Goal: Navigation & Orientation: Find specific page/section

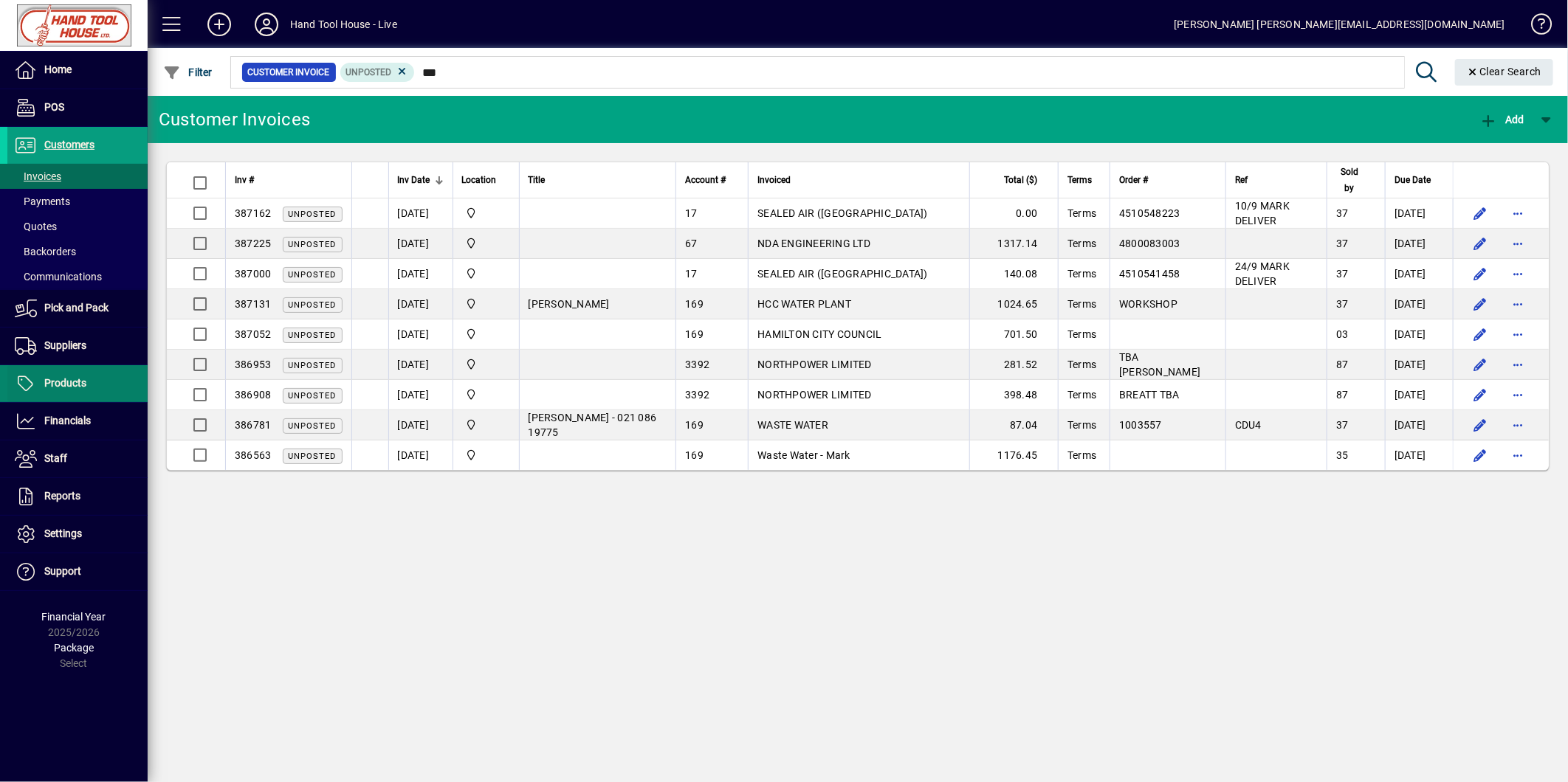
click at [64, 380] on span "Products" at bounding box center [65, 383] width 42 height 12
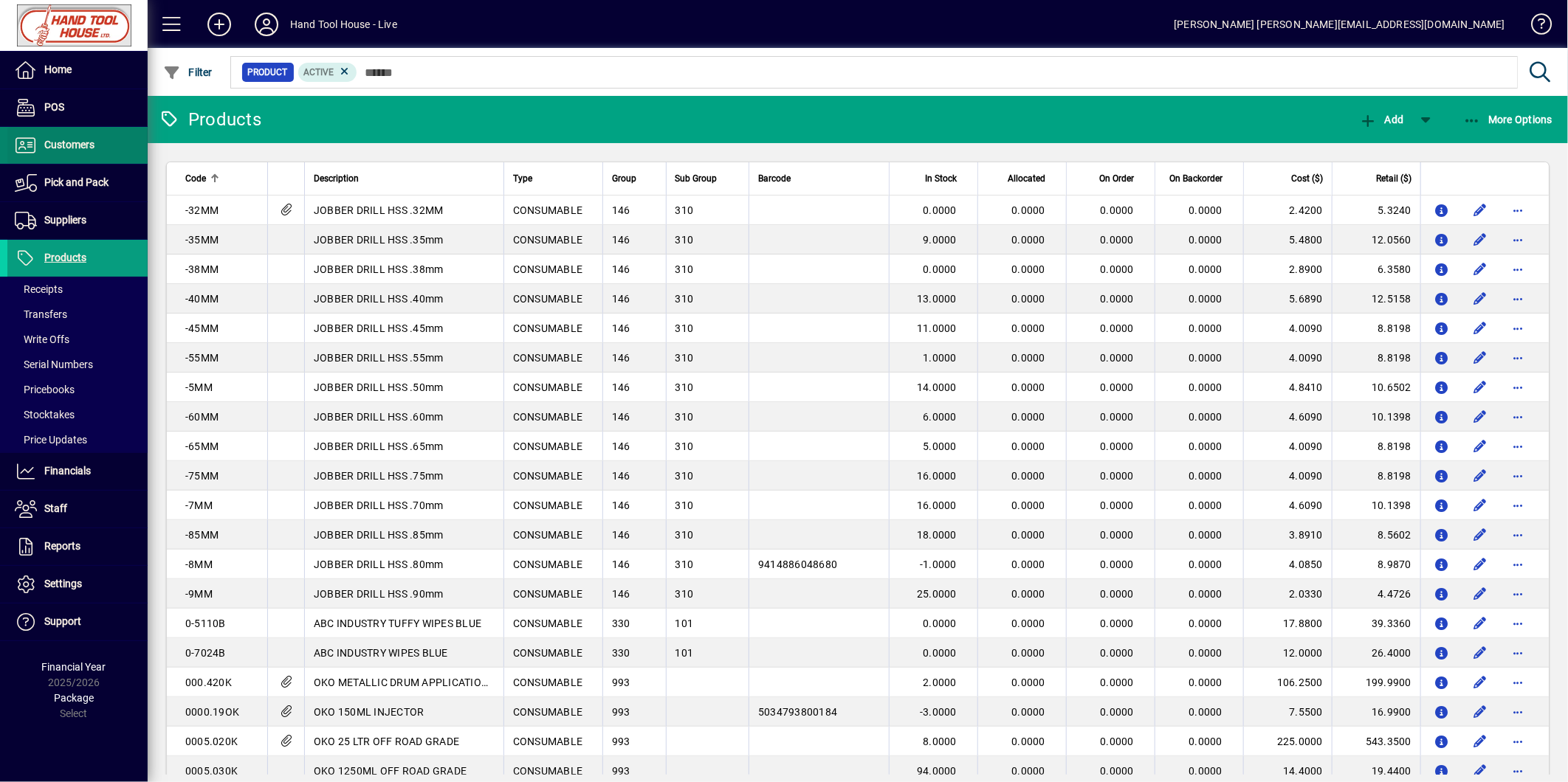
click at [31, 149] on icon at bounding box center [25, 146] width 22 height 18
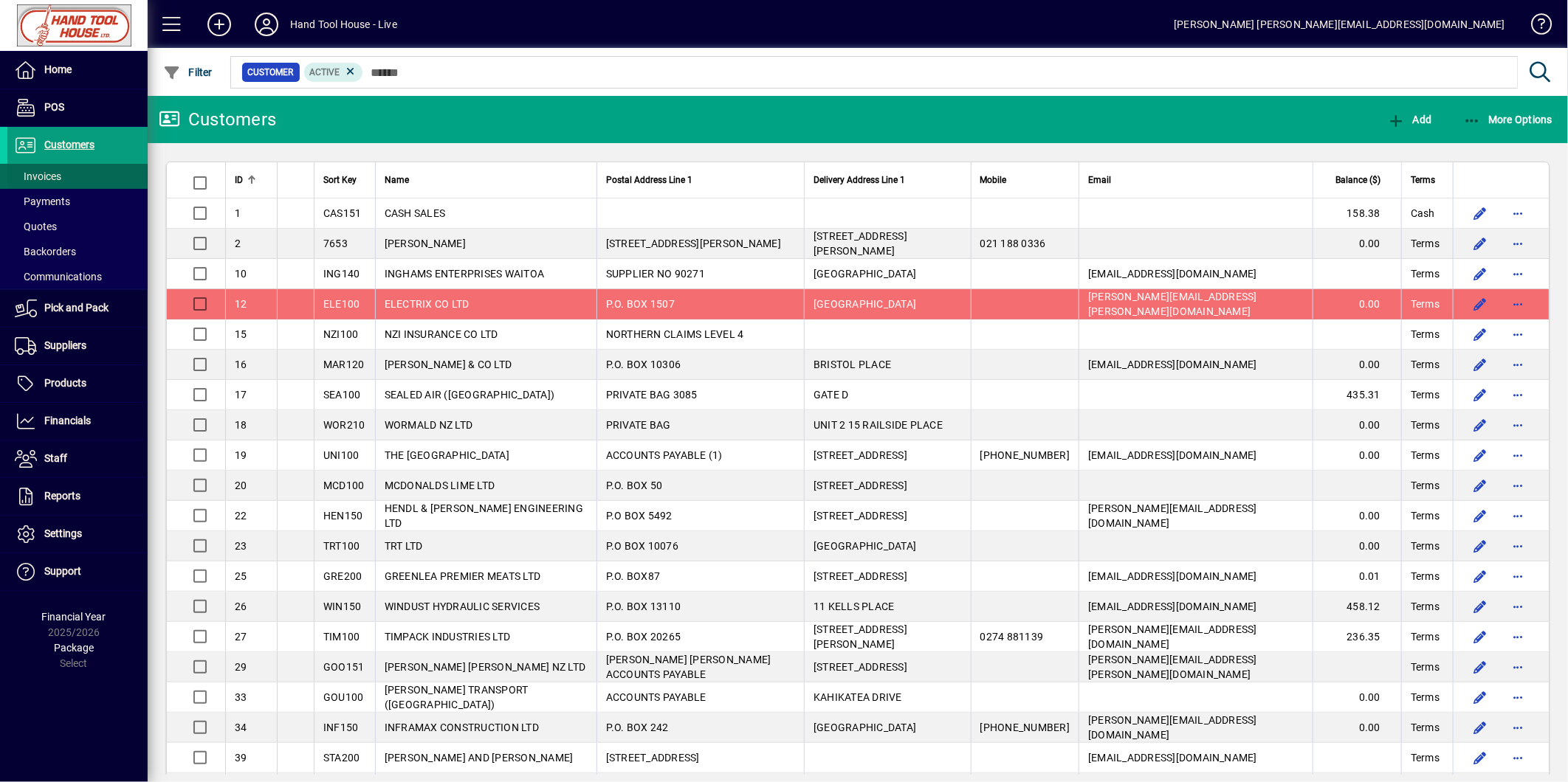
click at [54, 173] on span "Invoices" at bounding box center [38, 176] width 47 height 12
